Goal: Transaction & Acquisition: Subscribe to service/newsletter

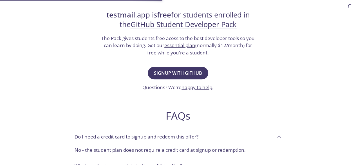
scroll to position [112, 0]
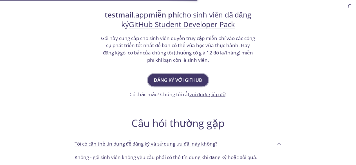
click at [175, 79] on font "Đăng ký với GitHub" at bounding box center [178, 80] width 48 height 6
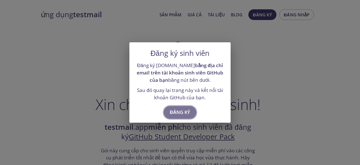
drag, startPoint x: 179, startPoint y: 108, endPoint x: 179, endPoint y: 101, distance: 7.9
click at [179, 108] on font "Đăng ký" at bounding box center [180, 112] width 20 height 8
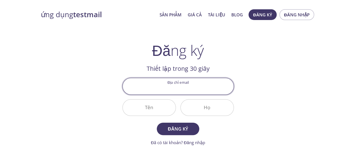
click at [154, 86] on input "Địa chỉ email" at bounding box center [178, 86] width 111 height 16
type input "[EMAIL_ADDRESS][DOMAIN_NAME]"
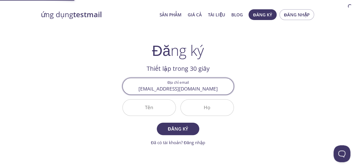
click at [157, 104] on input "Tên" at bounding box center [149, 107] width 53 height 16
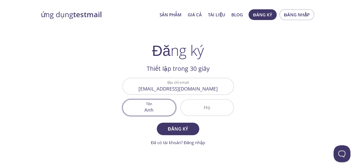
type input "Anh"
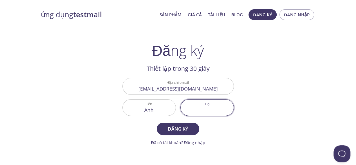
click at [198, 106] on input "Họ" at bounding box center [207, 107] width 53 height 16
type input "ng"
click at [155, 148] on div "ứng dụng testmail Sản phẩm Giá cả Tài liệu Blog Đăng ký Đăng nhập Đăng ký Thiết…" at bounding box center [178, 135] width 288 height 258
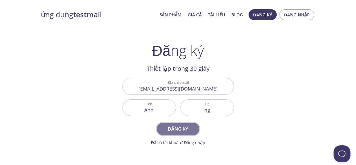
click at [169, 133] on button "Đăng ký" at bounding box center [178, 128] width 42 height 12
